Goal: Information Seeking & Learning: Learn about a topic

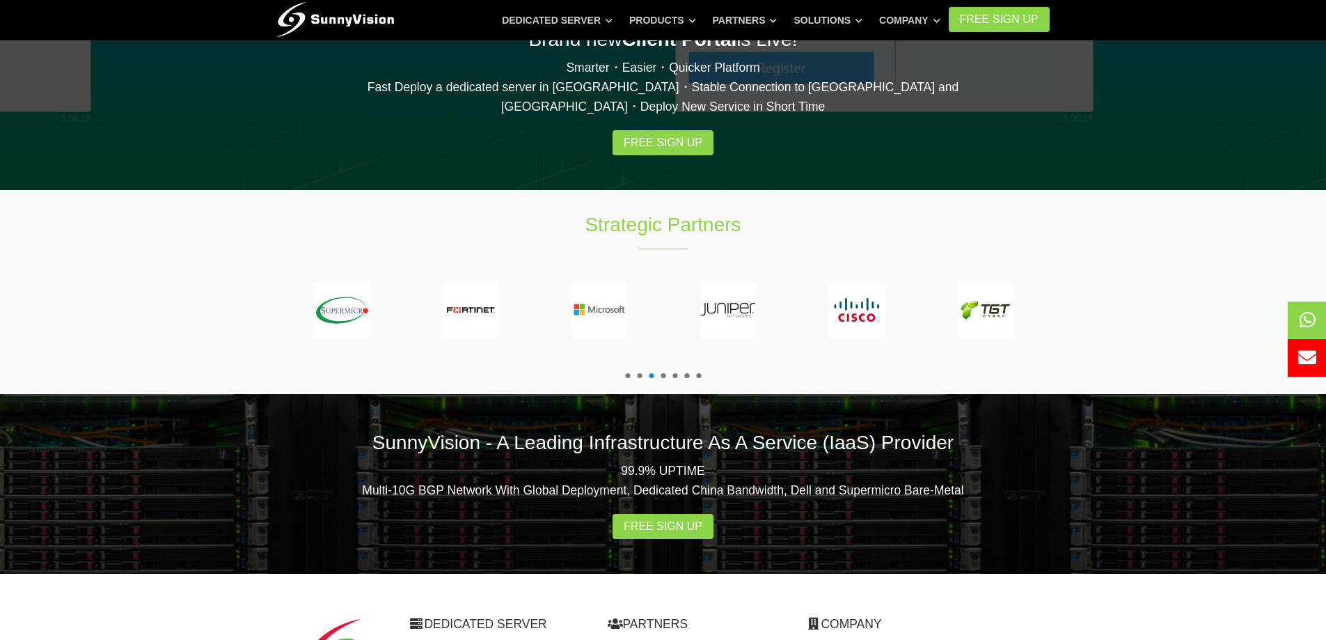
scroll to position [2615, 0]
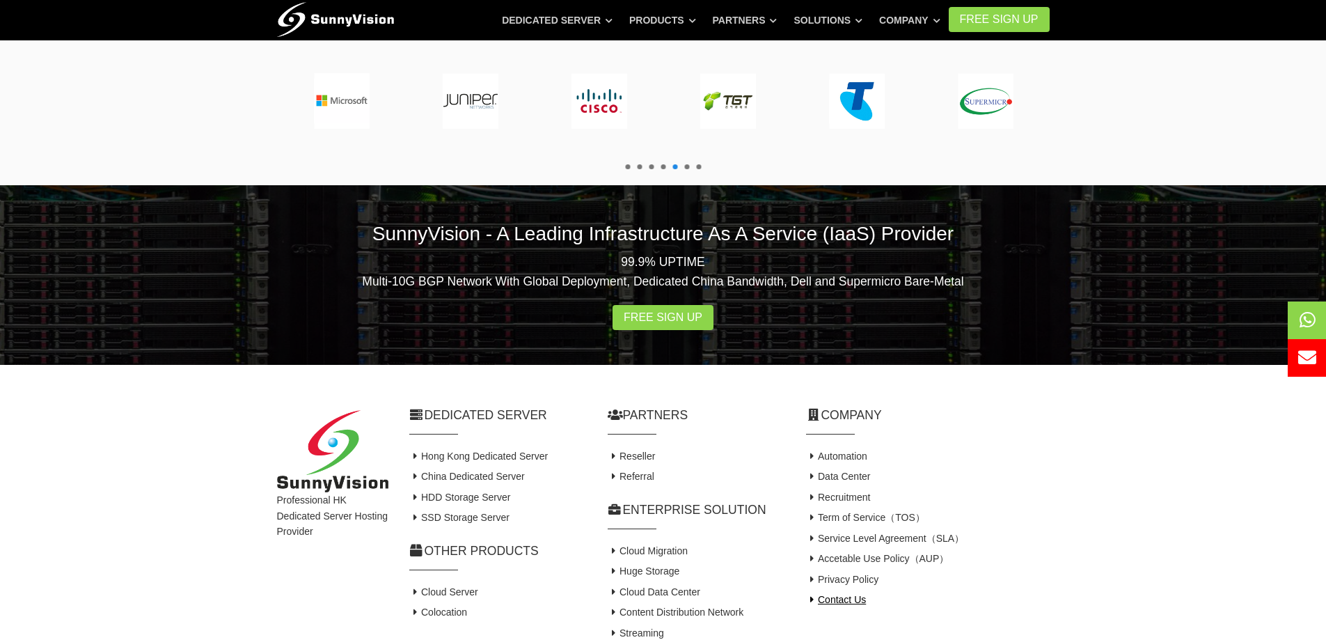
click at [841, 594] on link "Contact Us" at bounding box center [836, 599] width 61 height 11
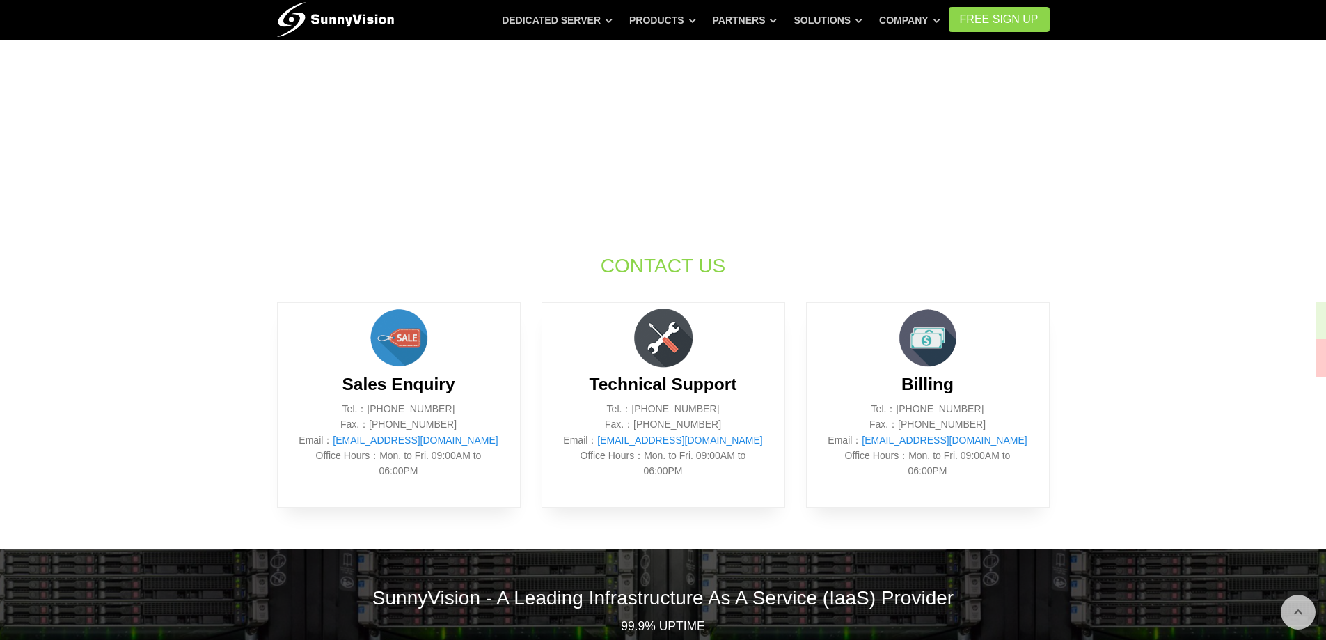
scroll to position [209, 0]
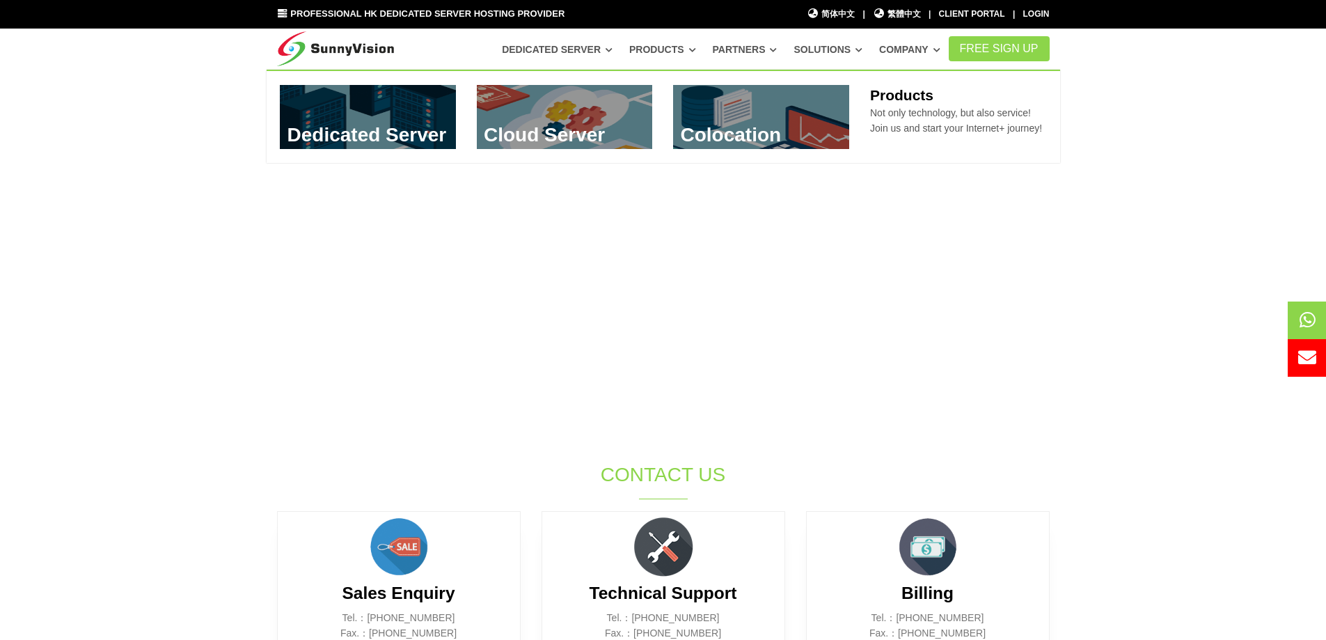
click at [668, 49] on link "Products" at bounding box center [662, 49] width 67 height 25
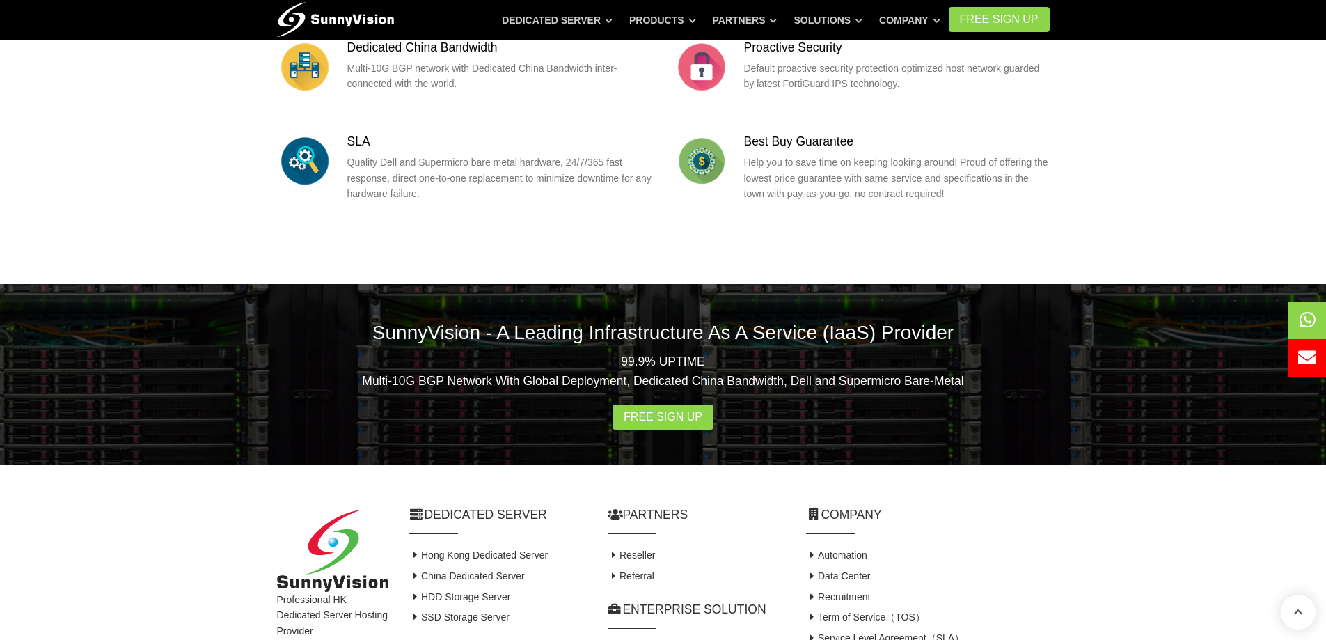
scroll to position [1196, 0]
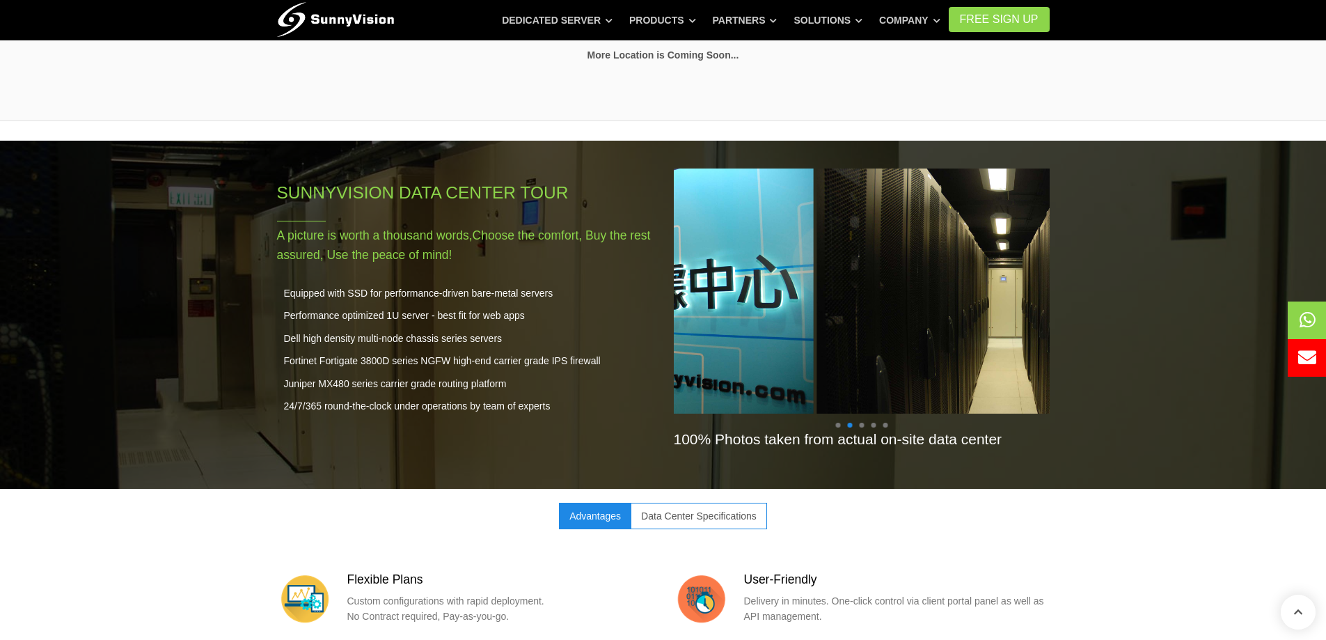
drag, startPoint x: 958, startPoint y: 301, endPoint x: 1064, endPoint y: 297, distance: 106.6
click at [1096, 293] on section "SunnyVision Data Center Tour A picture is worth a thousand words,Choose the com…" at bounding box center [663, 315] width 1326 height 348
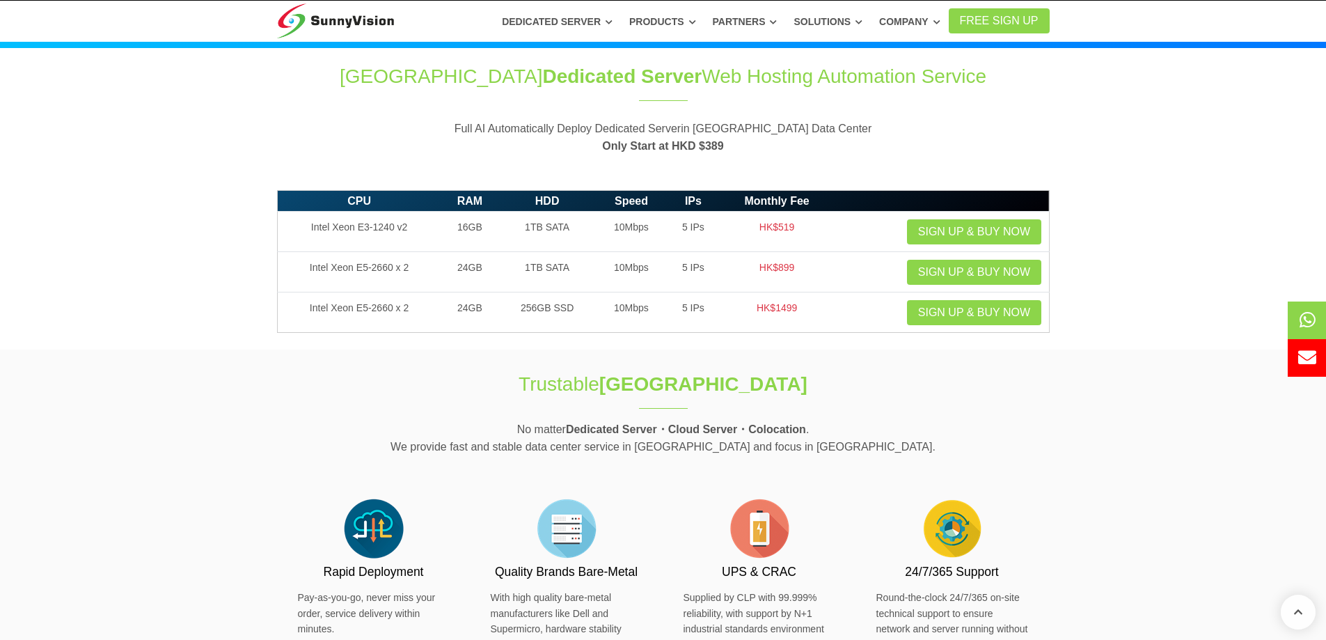
scroll to position [0, 0]
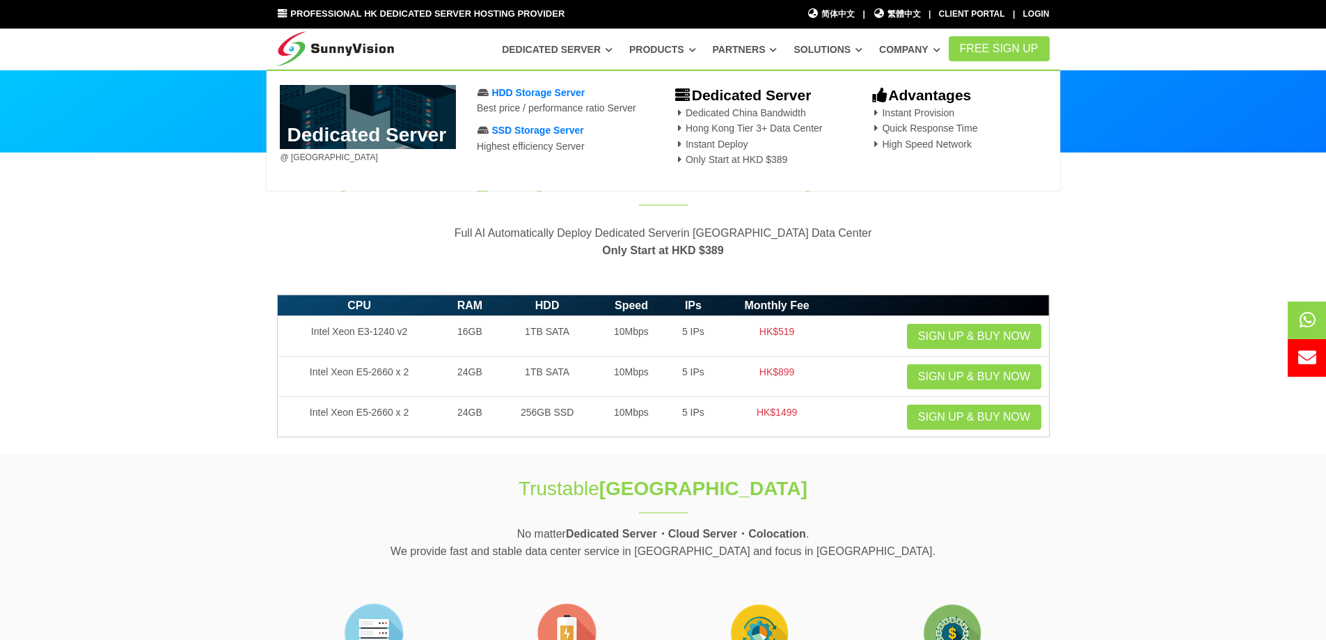
click at [763, 118] on span "Dedicated China Bandwidth Hong Kong Tier 3+ Data Center Instant Deploy Only Sta…" at bounding box center [747, 136] width 149 height 58
click at [567, 149] on link "SSD Storage Server Highest efficiency Server" at bounding box center [531, 138] width 108 height 26
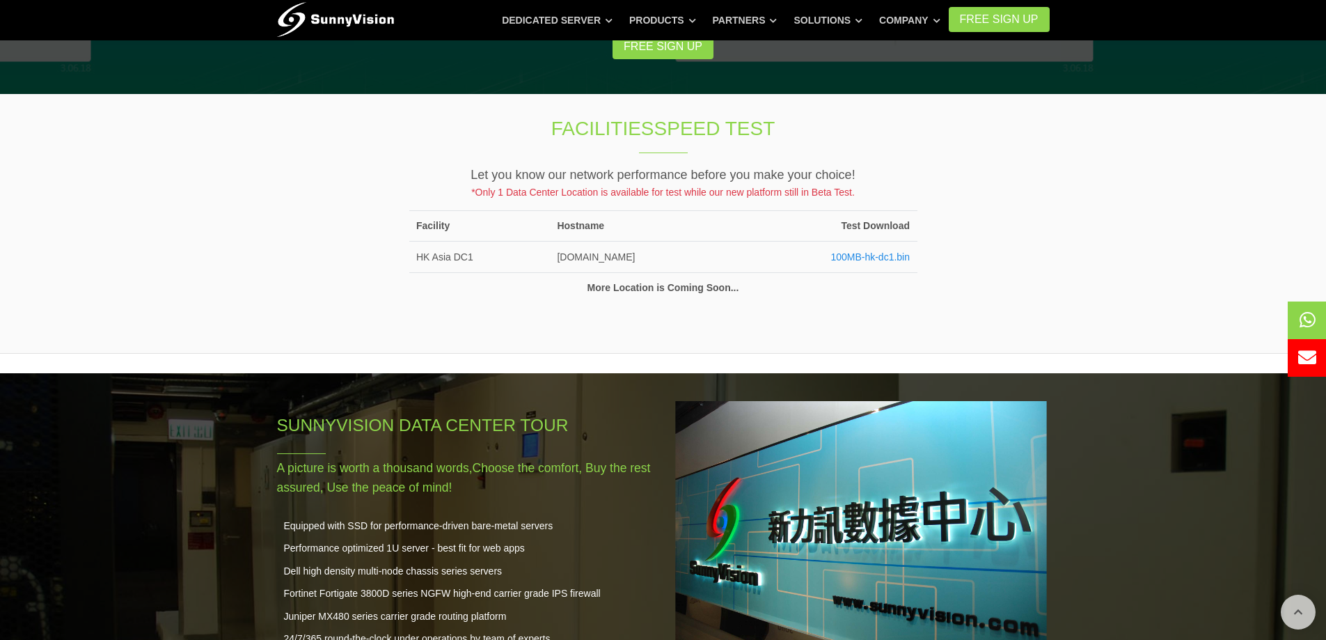
scroll to position [361, 0]
